Goal: Information Seeking & Learning: Learn about a topic

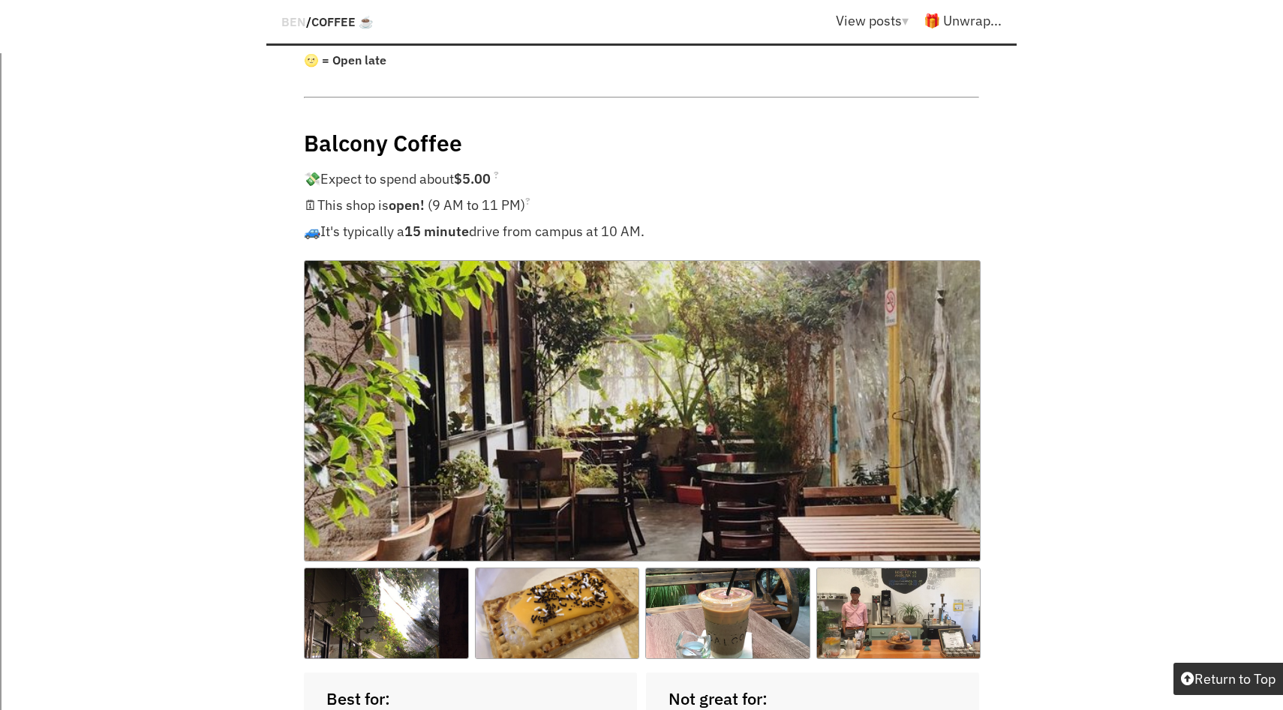
scroll to position [1296, 0]
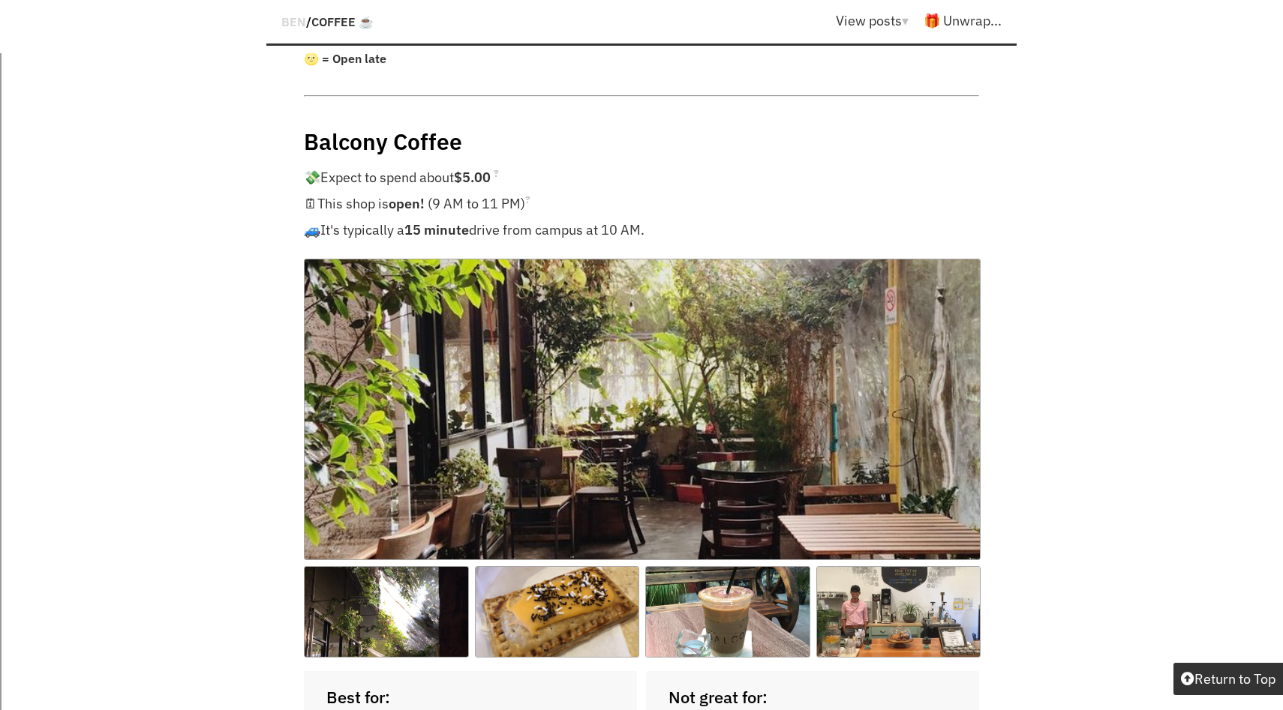
click at [468, 221] on strong "15 minute" at bounding box center [436, 229] width 65 height 17
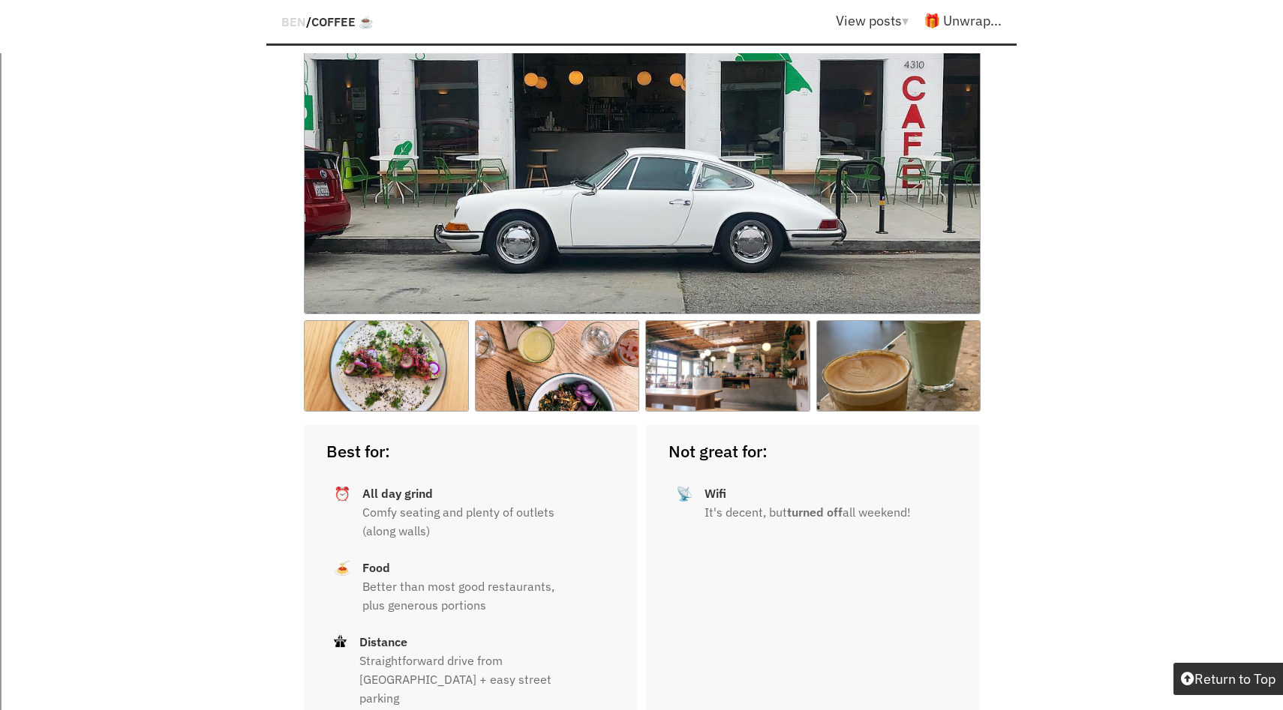
scroll to position [3389, 0]
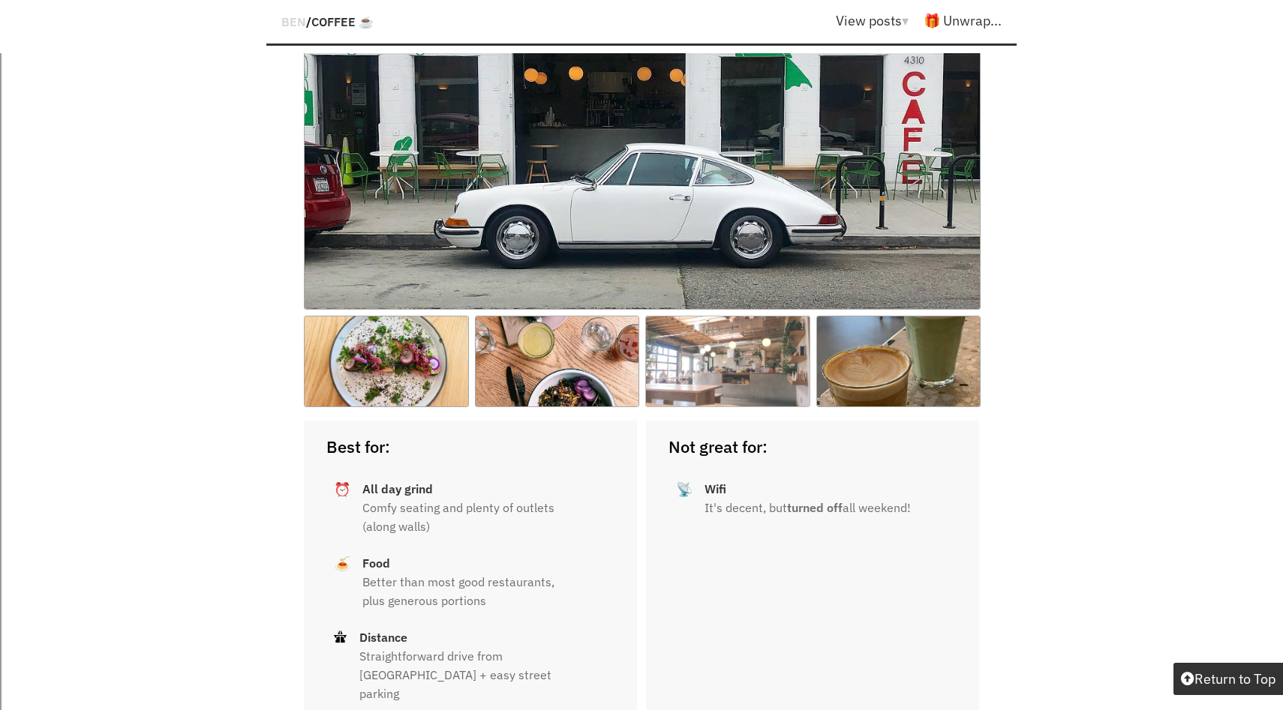
click at [779, 316] on img at bounding box center [727, 362] width 165 height 92
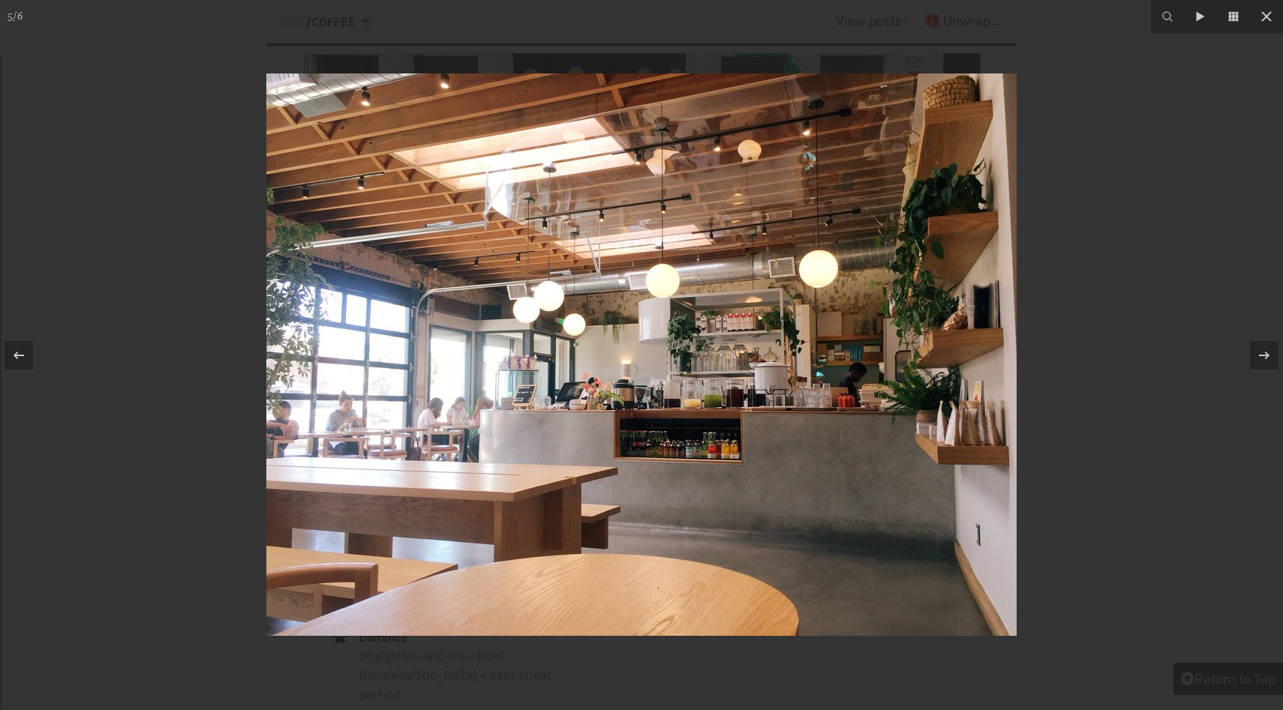
click at [147, 178] on div at bounding box center [641, 355] width 1283 height 710
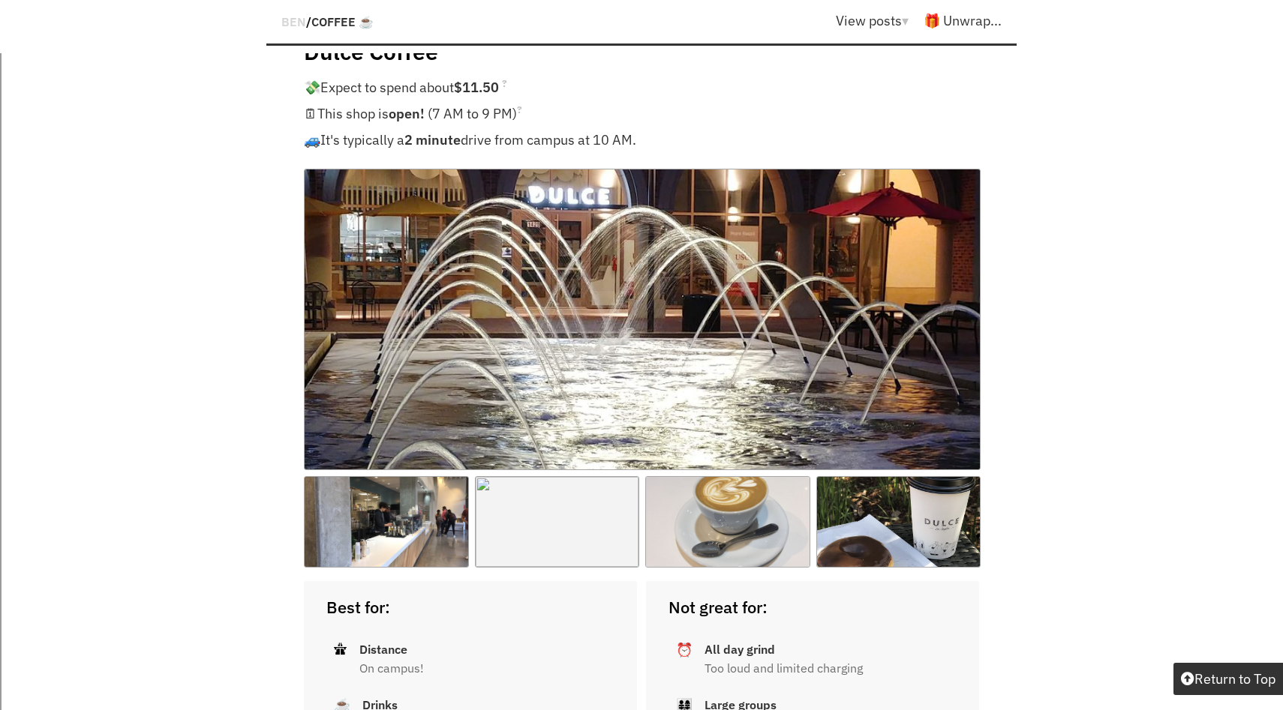
scroll to position [6277, 0]
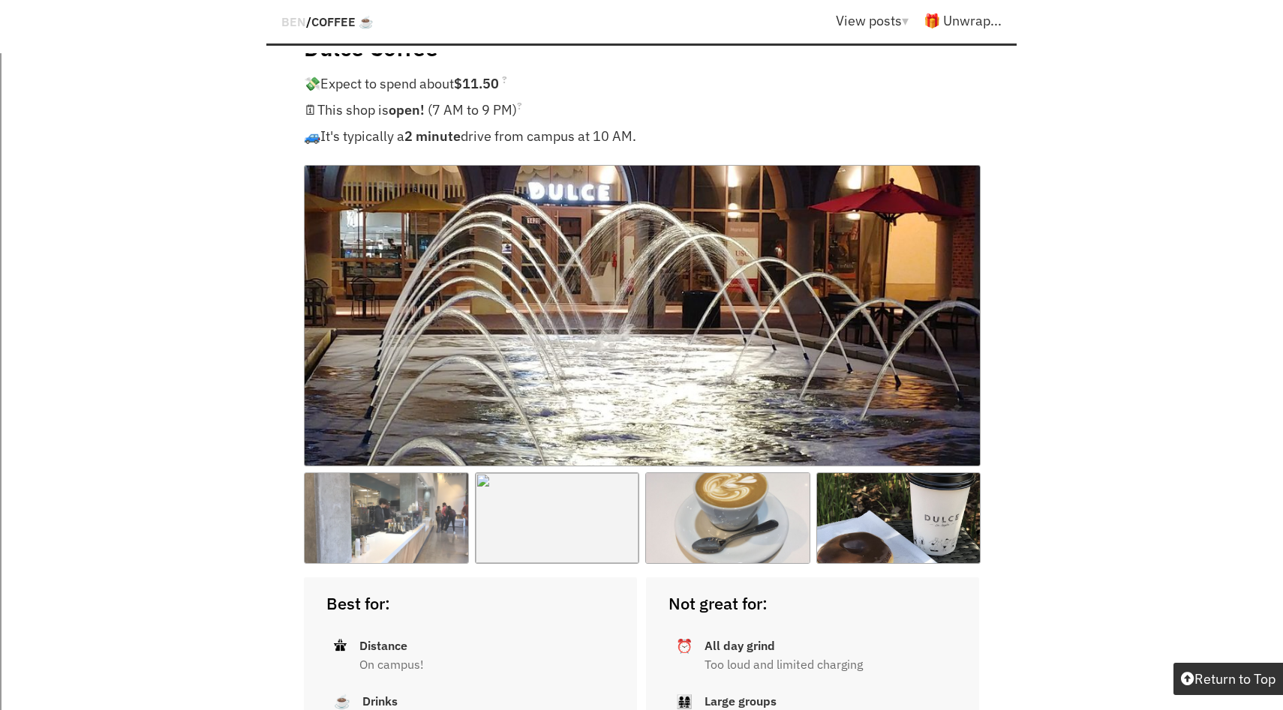
click at [410, 473] on img at bounding box center [386, 519] width 165 height 92
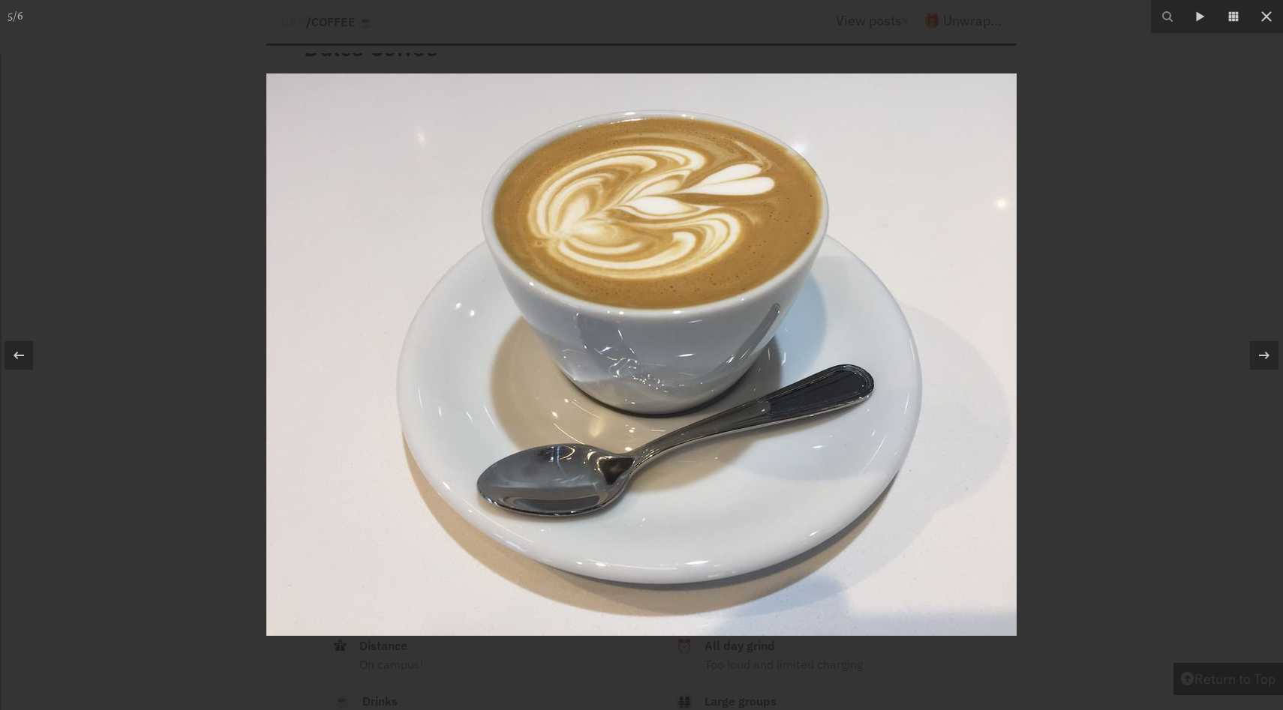
click at [1154, 358] on div "The requested content cannot be loaded. Please try again later." at bounding box center [641, 355] width 1283 height 710
click at [1155, 358] on div at bounding box center [641, 355] width 1283 height 710
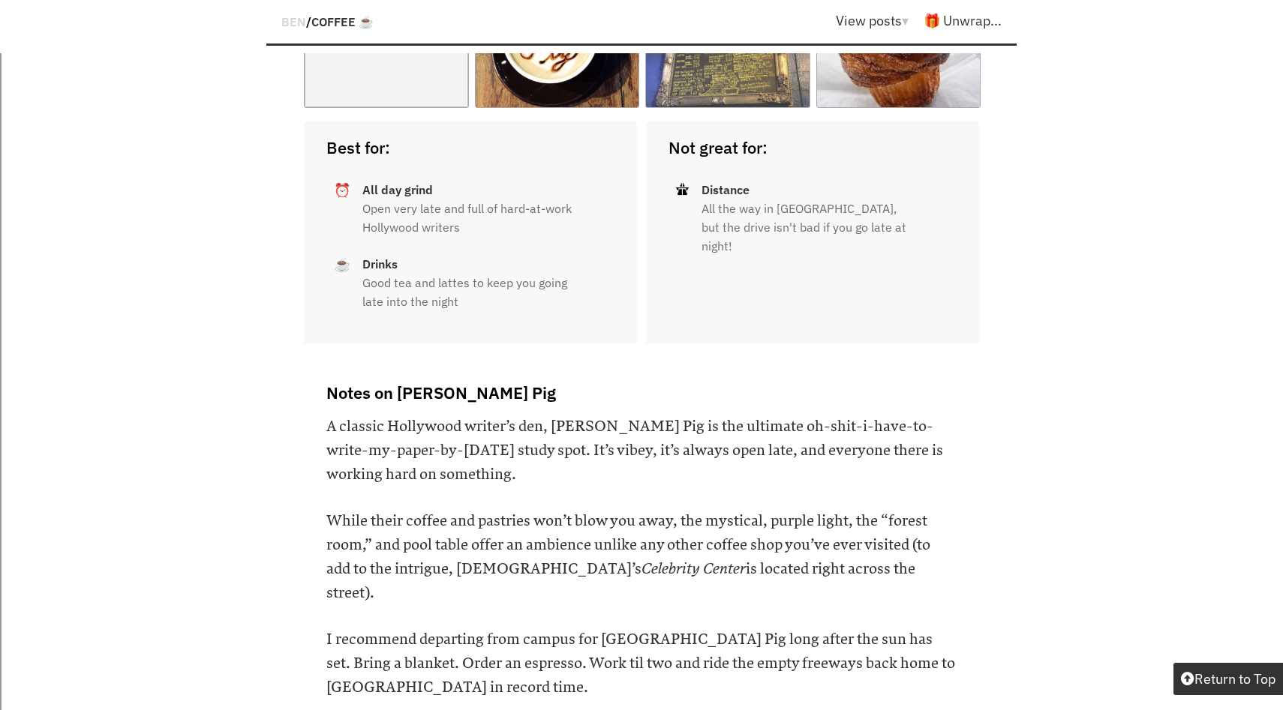
scroll to position [14987, 0]
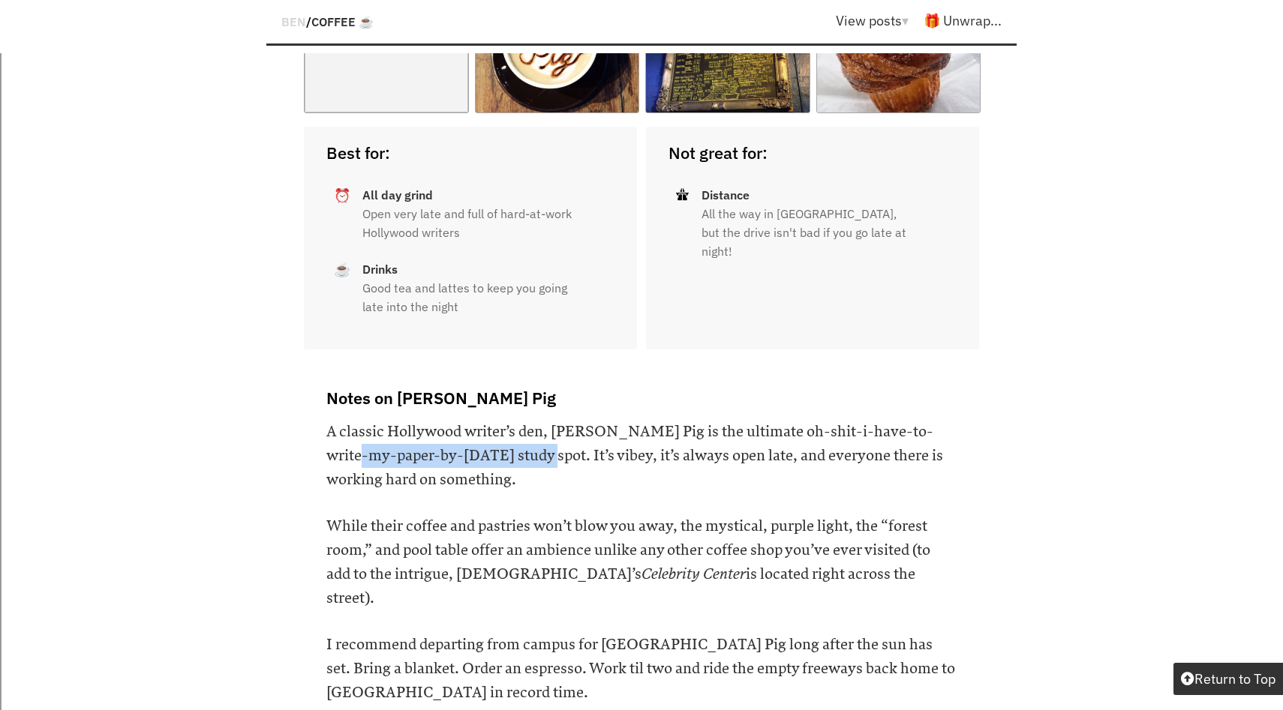
drag, startPoint x: 326, startPoint y: 269, endPoint x: 519, endPoint y: 274, distance: 192.9
click at [519, 420] on h6 "A classic Hollywood writer’s den, [PERSON_NAME] Pig is the ultimate oh-shit-i-h…" at bounding box center [641, 456] width 630 height 72
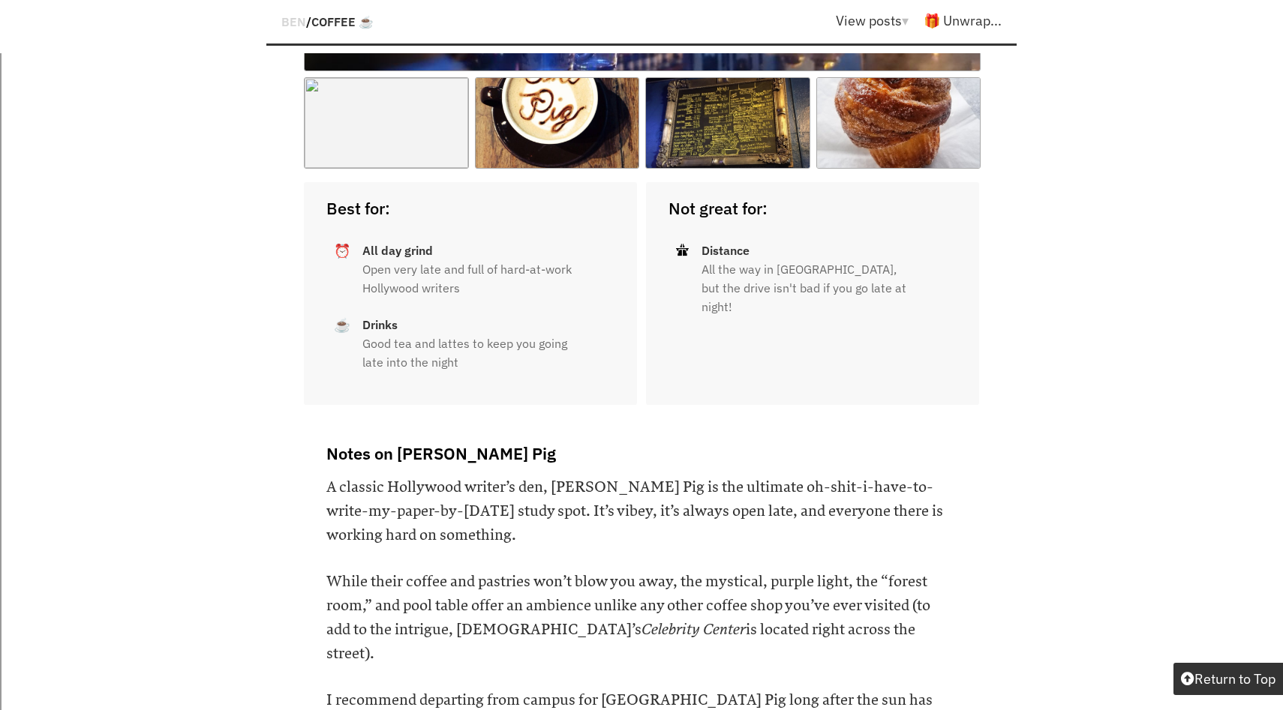
click at [517, 476] on h6 "A classic Hollywood writer’s den, [PERSON_NAME] Pig is the ultimate oh-shit-i-h…" at bounding box center [641, 512] width 630 height 72
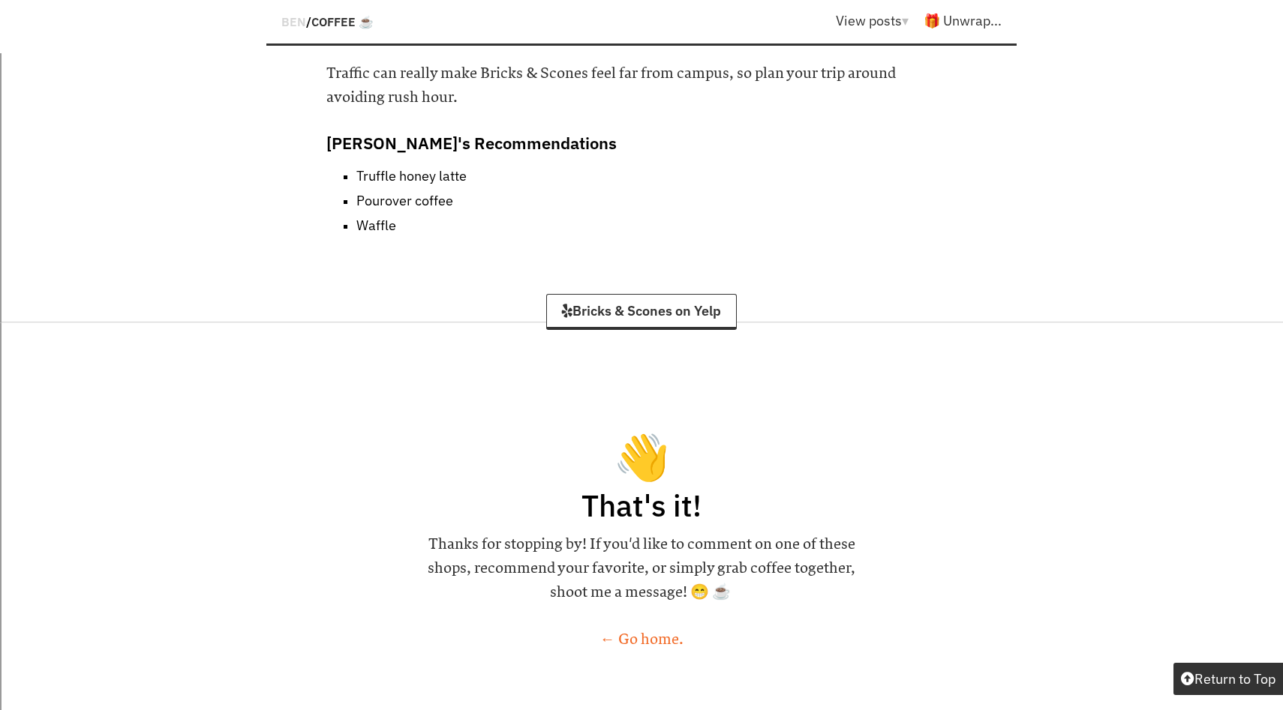
scroll to position [18780, 0]
